Goal: Find specific page/section: Find specific page/section

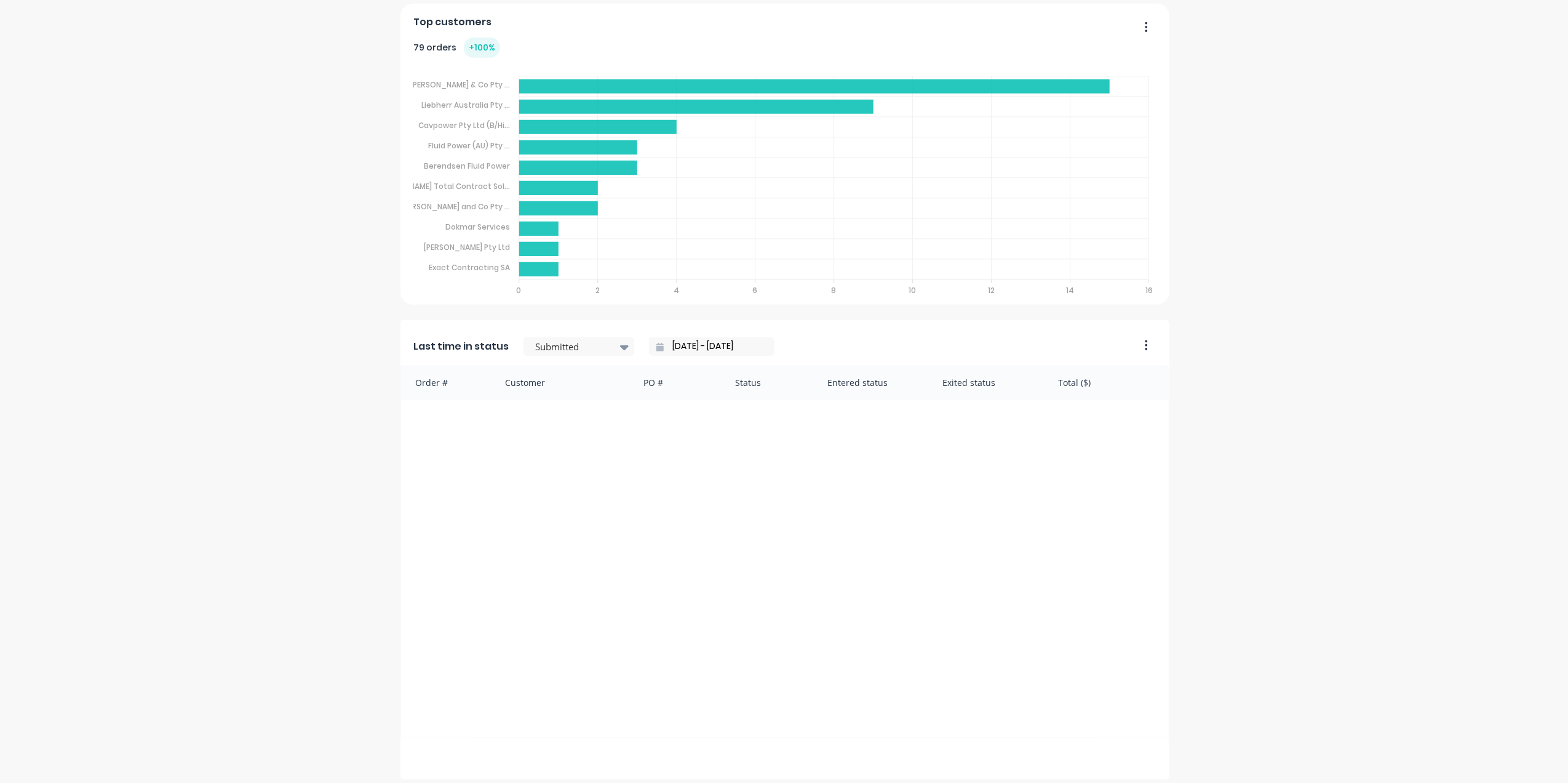
scroll to position [870, 0]
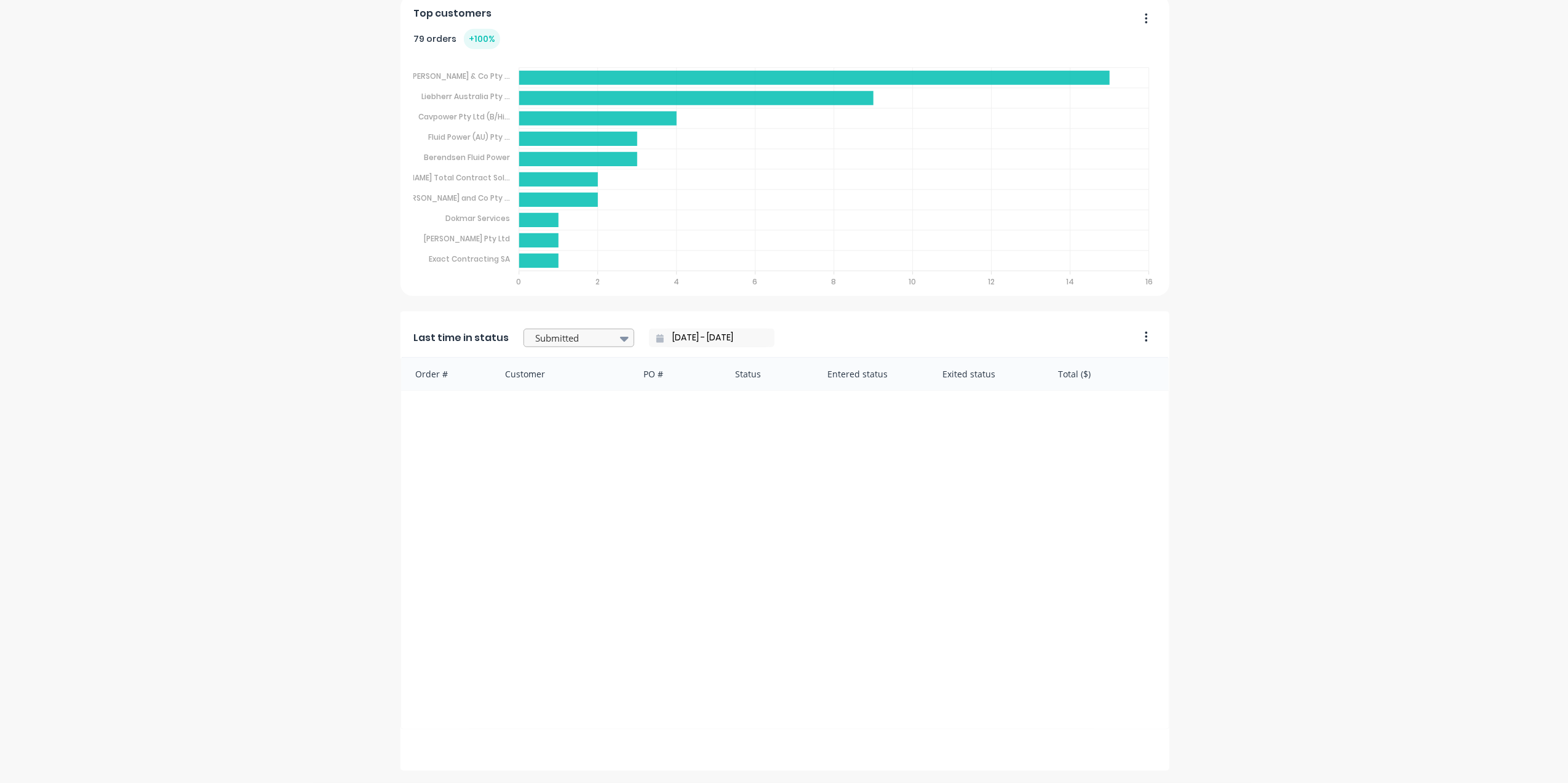
click at [620, 339] on icon at bounding box center [624, 339] width 9 height 5
click at [549, 432] on div "Quote" at bounding box center [579, 435] width 111 height 23
click at [620, 342] on icon at bounding box center [624, 339] width 9 height 14
click at [555, 404] on div "Laser Clad" at bounding box center [579, 397] width 111 height 23
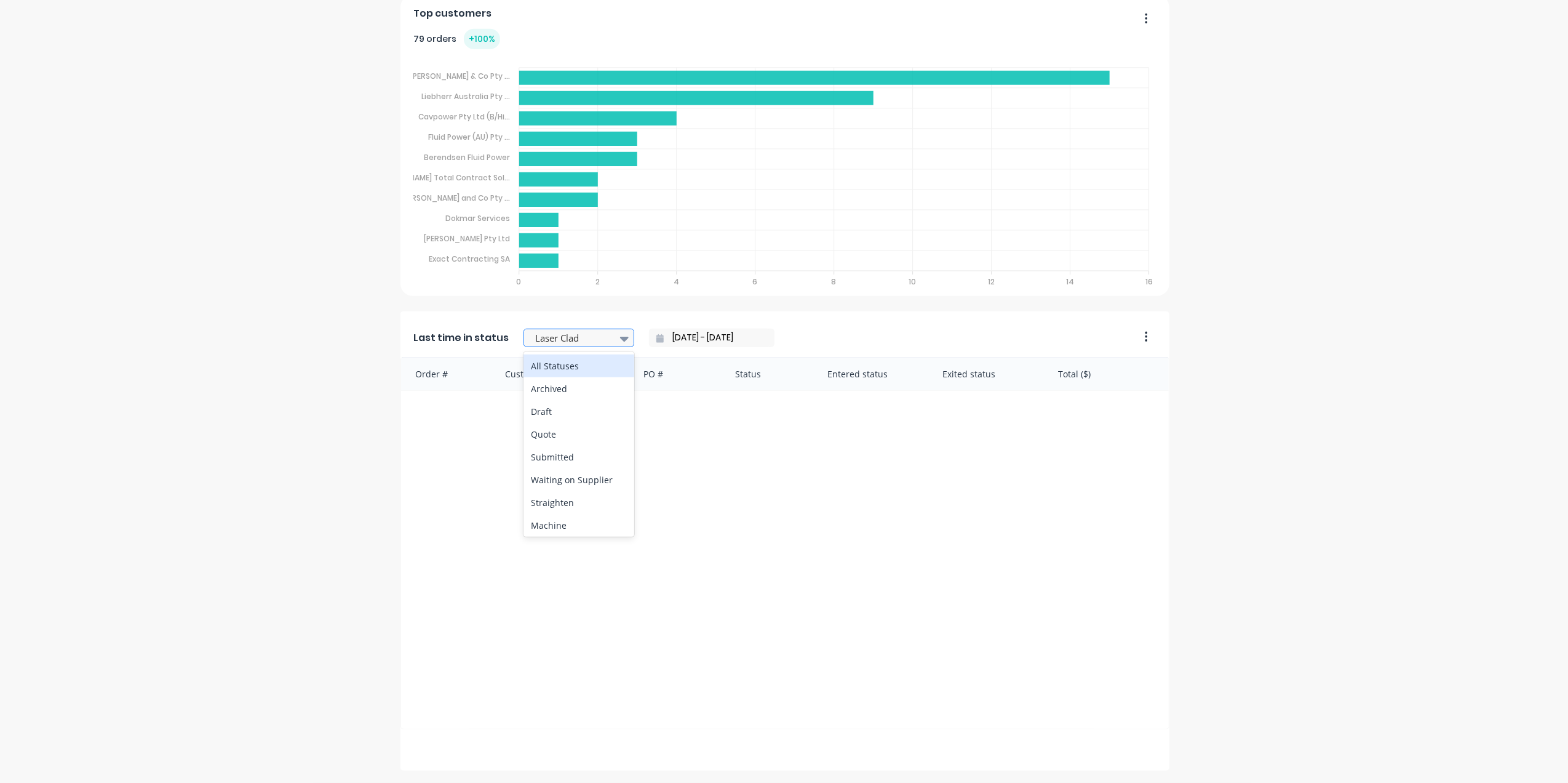
click at [620, 339] on icon at bounding box center [624, 339] width 9 height 5
click at [571, 414] on div "Final Polish & Inspection" at bounding box center [579, 425] width 111 height 36
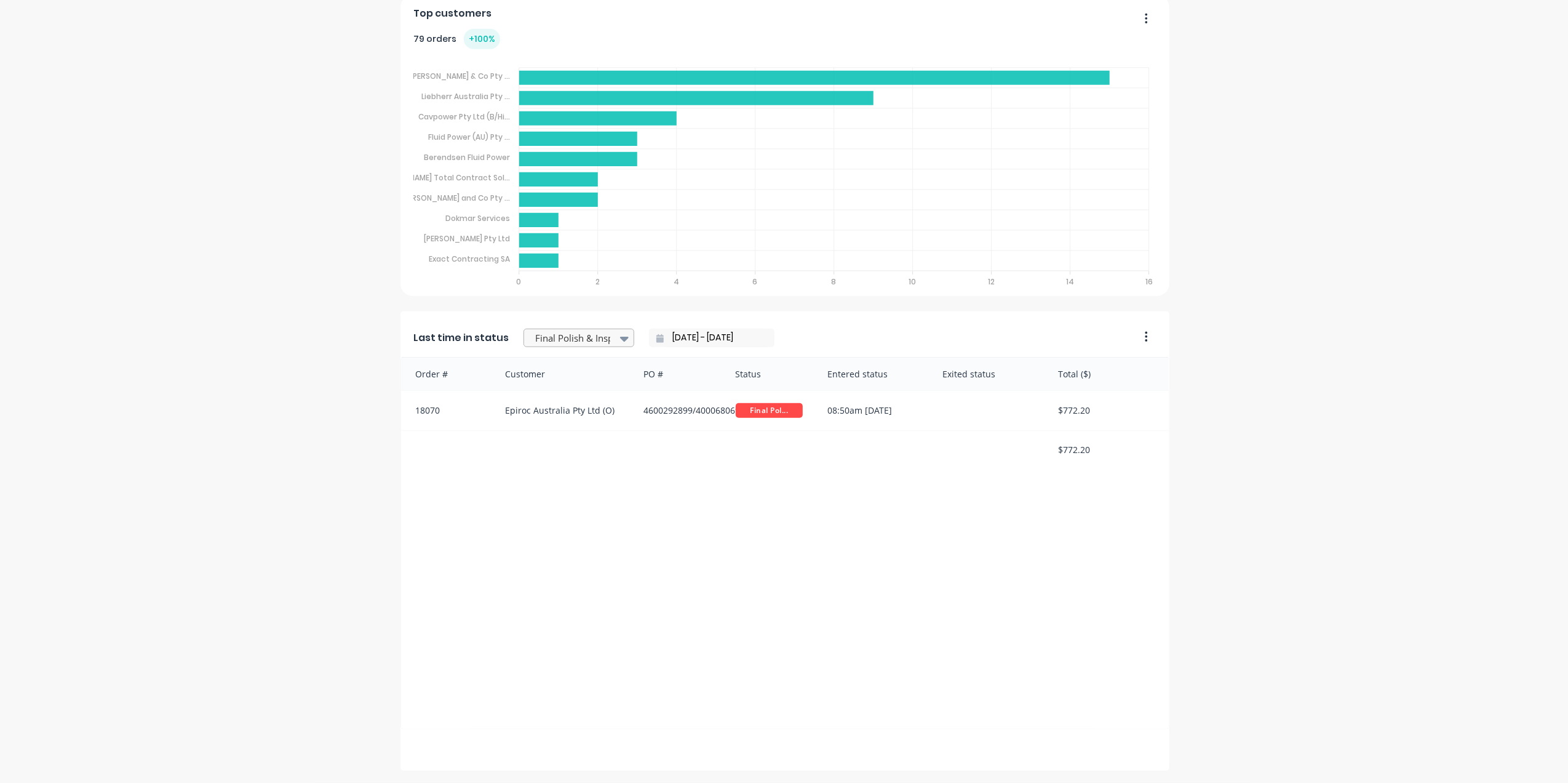
click at [620, 337] on icon at bounding box center [624, 339] width 9 height 5
click at [458, 629] on div "Order # Customer PO # Status Entered status Exited status Total ($) 18070 Epiro…" at bounding box center [785, 543] width 769 height 373
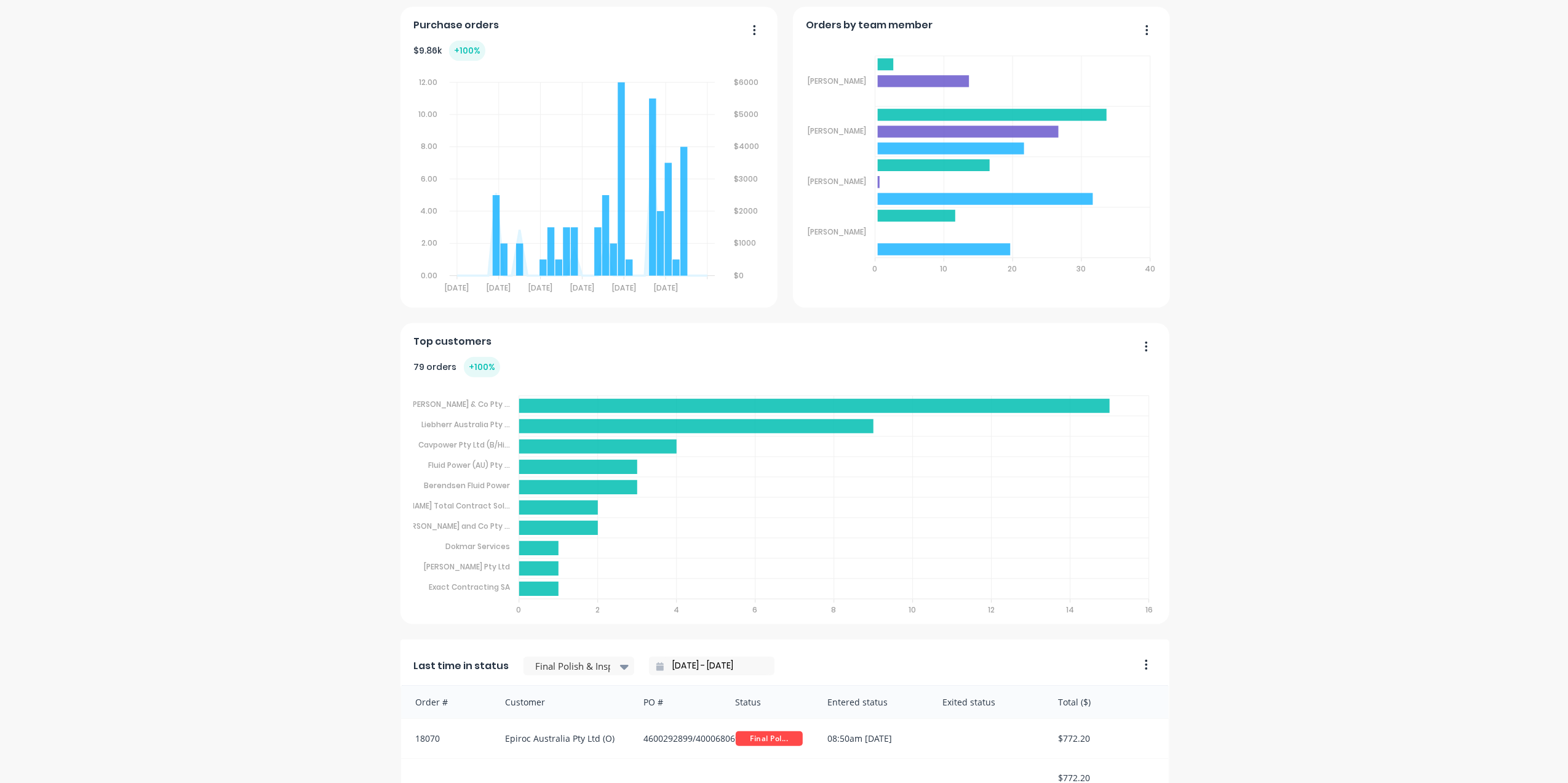
scroll to position [460, 0]
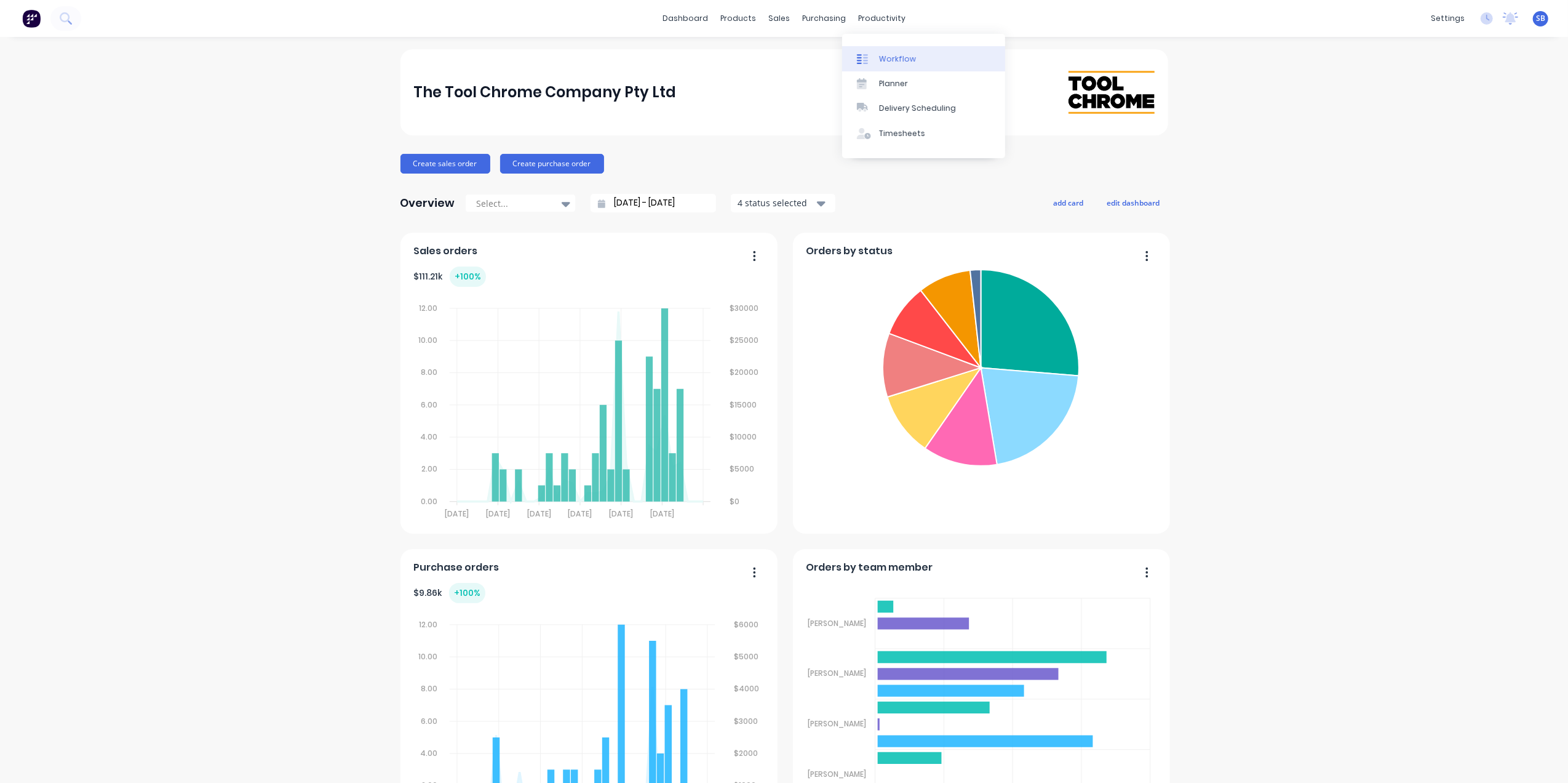
click at [899, 54] on div "Workflow" at bounding box center [898, 59] width 37 height 11
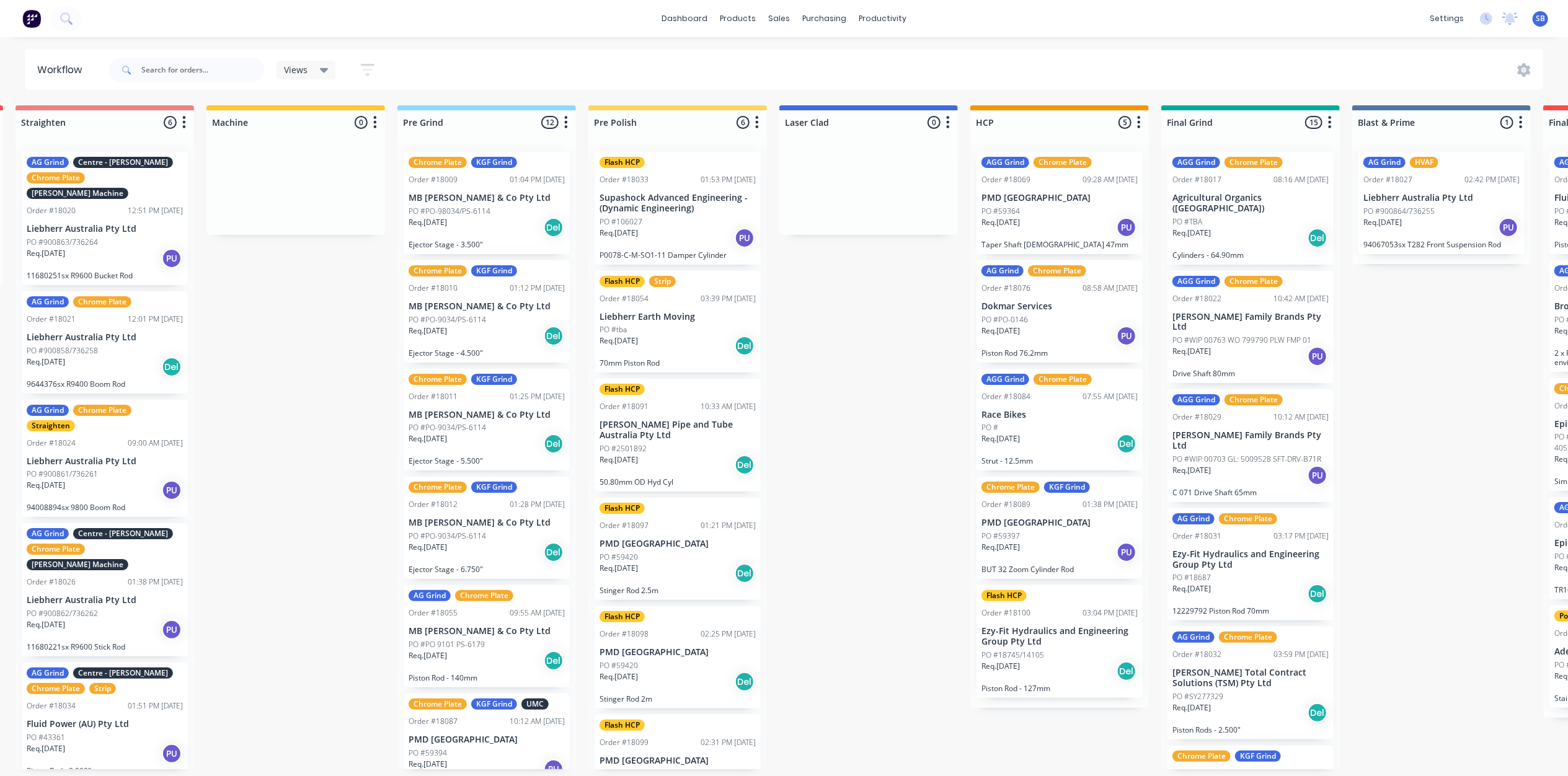
scroll to position [0, 395]
